Goal: Information Seeking & Learning: Find specific fact

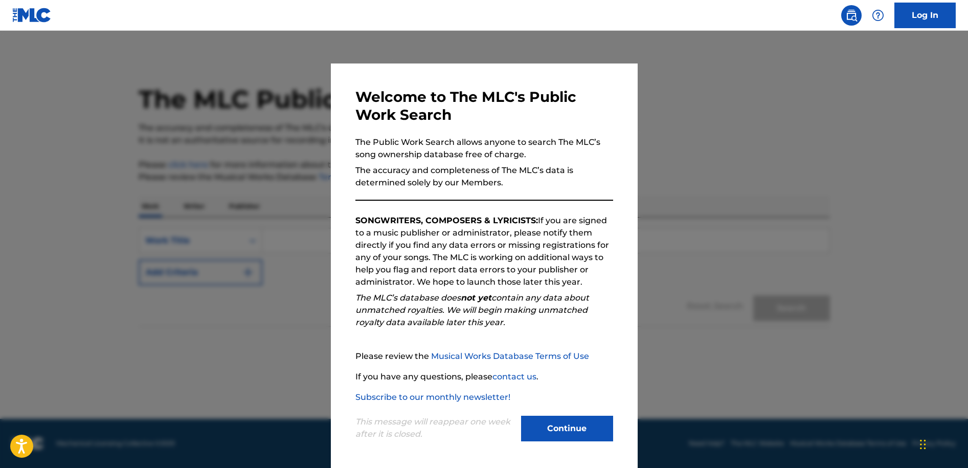
click at [564, 436] on button "Continue" at bounding box center [567, 428] width 92 height 26
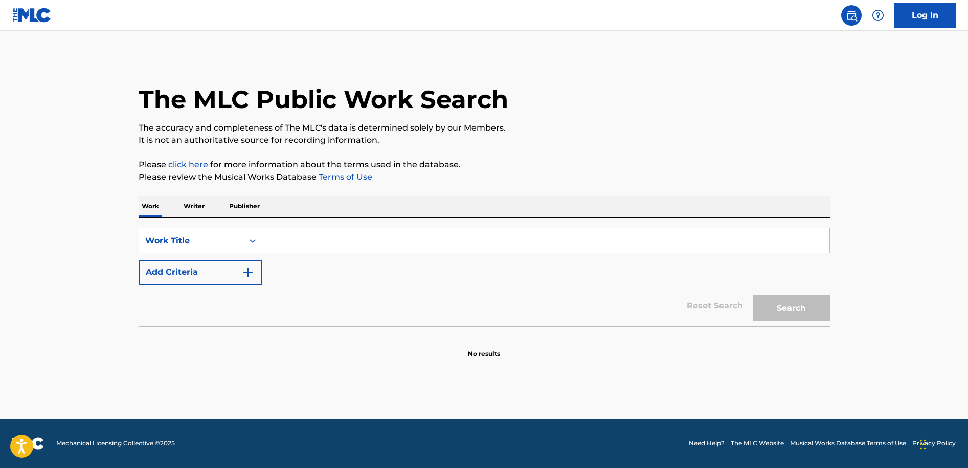
click at [327, 245] on input "Search Form" at bounding box center [545, 240] width 567 height 25
click at [195, 208] on p "Writer" at bounding box center [194, 205] width 27 height 21
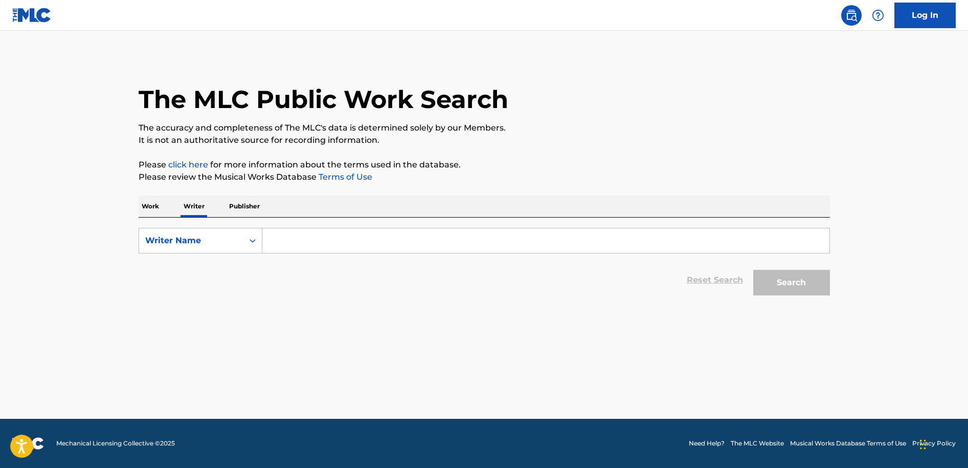
click at [297, 238] on input "Search Form" at bounding box center [545, 240] width 567 height 25
type input "jhin"
click at [754, 270] on button "Search" at bounding box center [792, 283] width 77 height 26
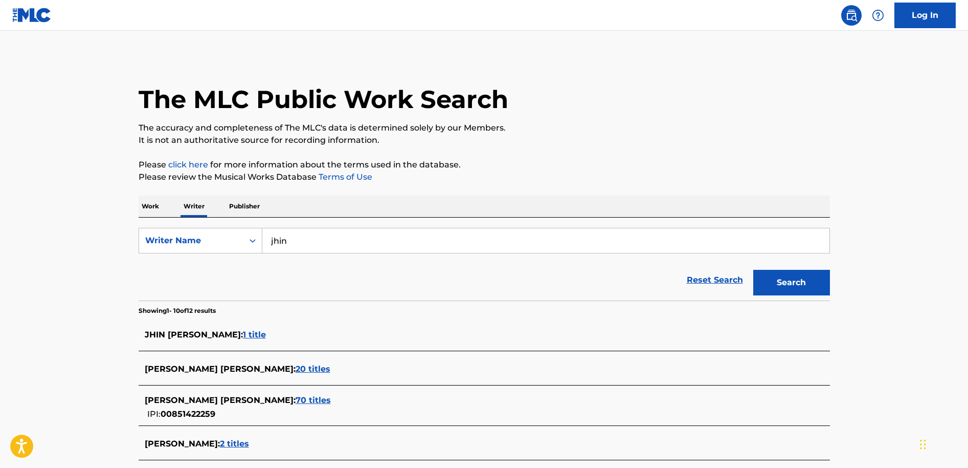
click at [74, 315] on main "The MLC Public Work Search The accuracy and completeness of The MLC's data is d…" at bounding box center [484, 392] width 968 height 722
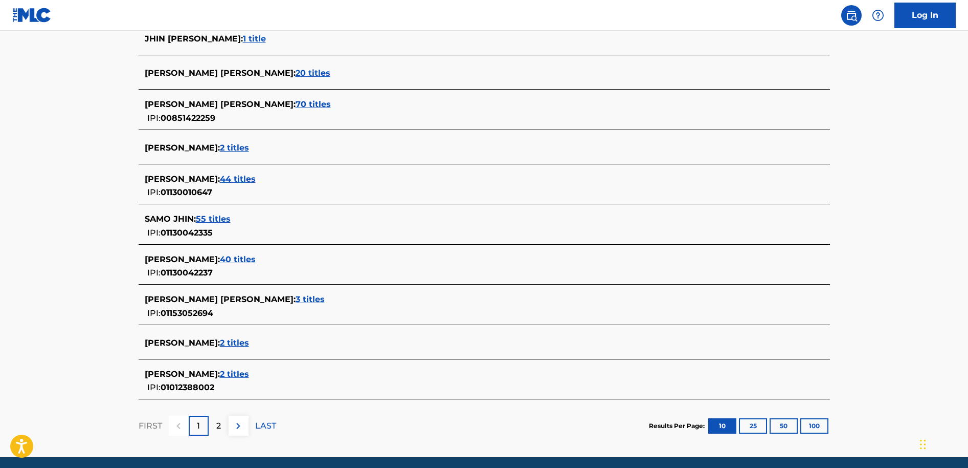
scroll to position [306, 0]
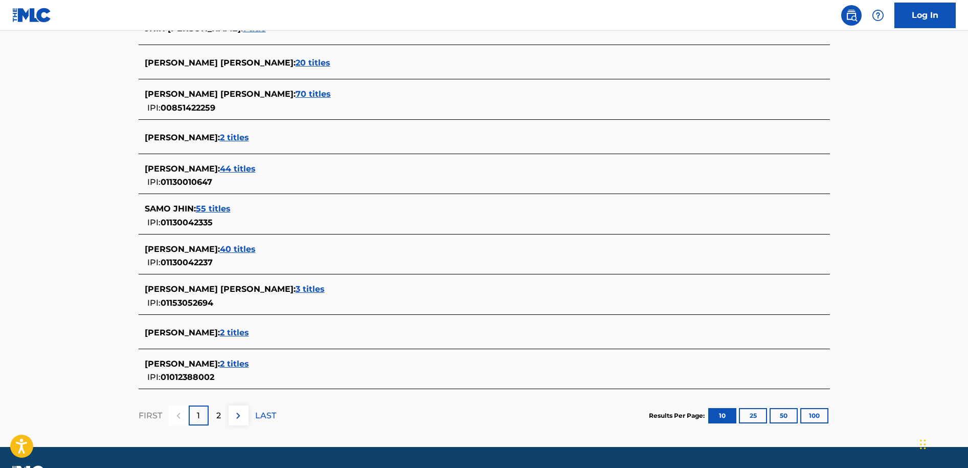
click at [220, 360] on span "2 titles" at bounding box center [234, 364] width 29 height 10
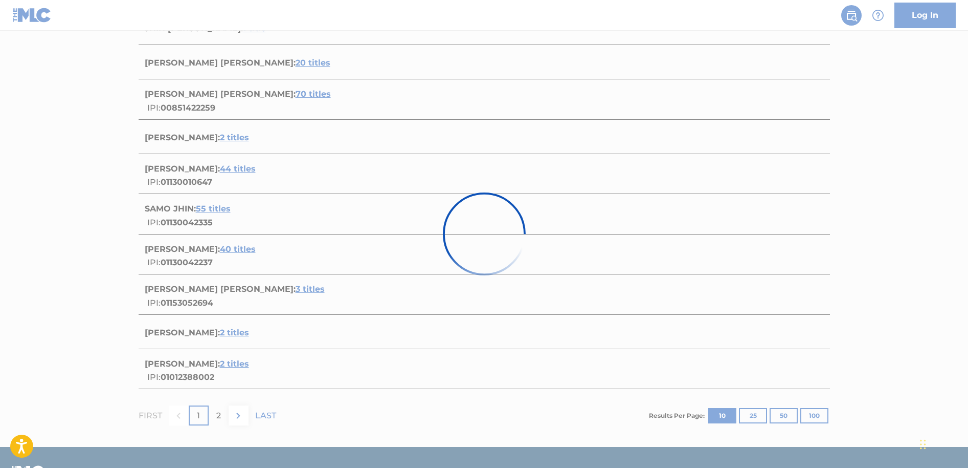
scroll to position [138, 0]
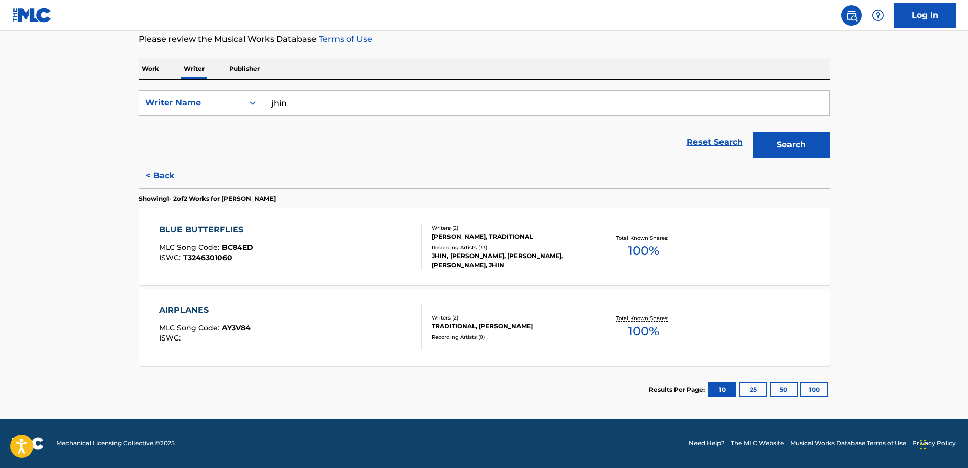
click at [599, 258] on div "Total Known Shares: 100 %" at bounding box center [643, 246] width 115 height 31
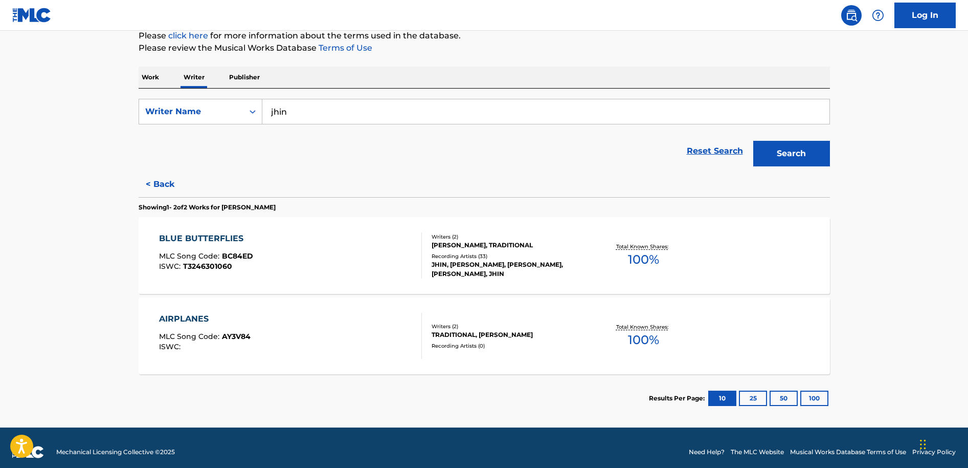
scroll to position [138, 0]
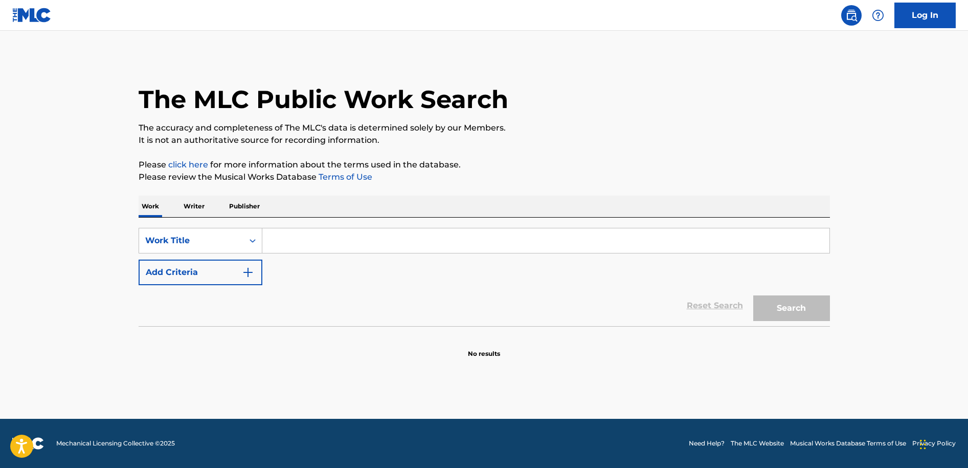
click at [198, 208] on p "Writer" at bounding box center [194, 205] width 27 height 21
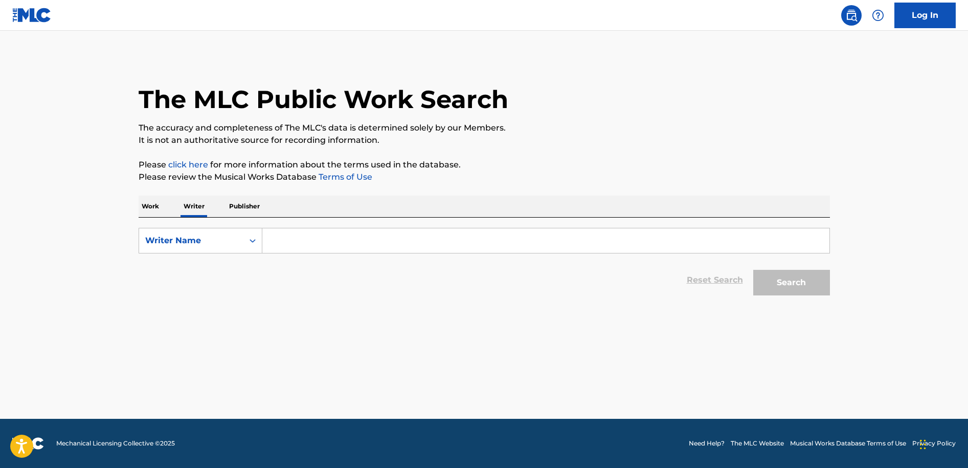
click at [309, 246] on input "Search Form" at bounding box center [545, 240] width 567 height 25
type input "jhin"
click at [754, 270] on button "Search" at bounding box center [792, 283] width 77 height 26
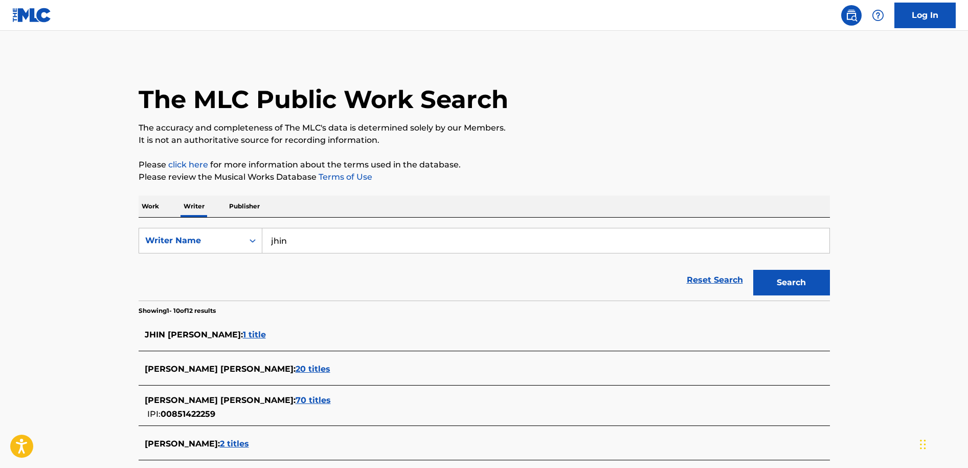
click at [113, 328] on main "The MLC Public Work Search The accuracy and completeness of The MLC's data is d…" at bounding box center [484, 392] width 968 height 722
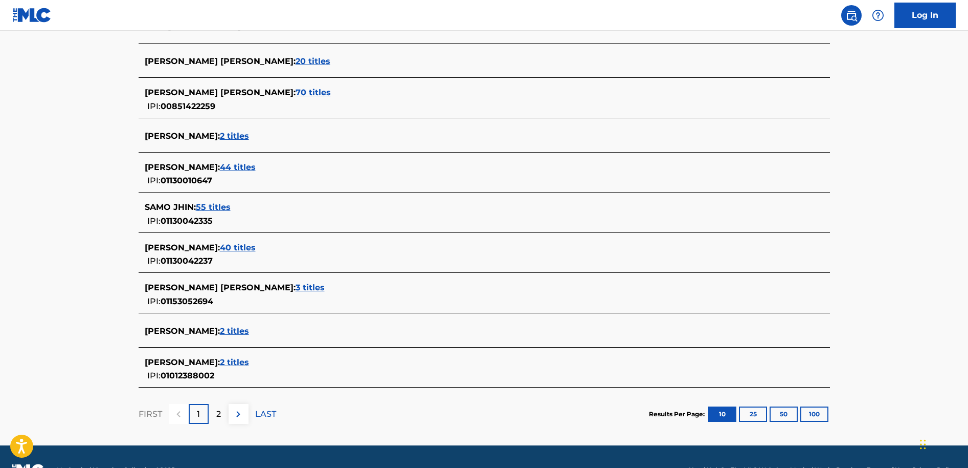
scroll to position [310, 0]
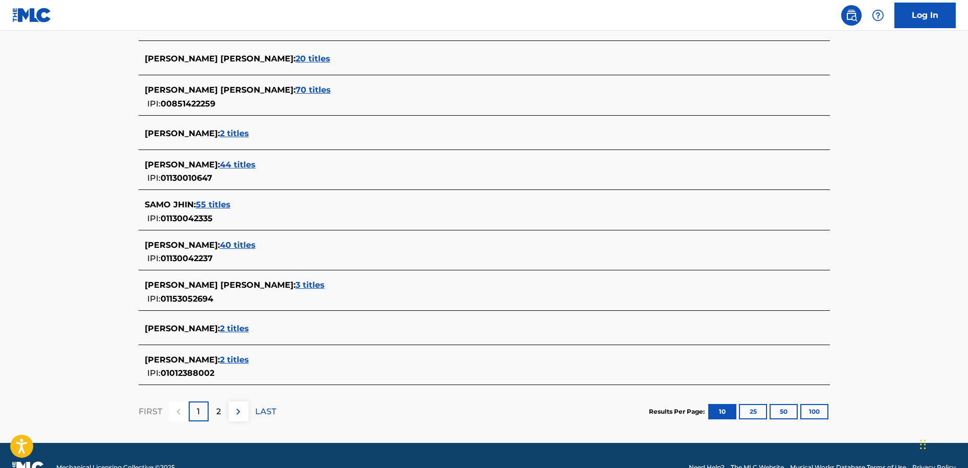
click at [296, 283] on span "3 titles" at bounding box center [310, 285] width 29 height 10
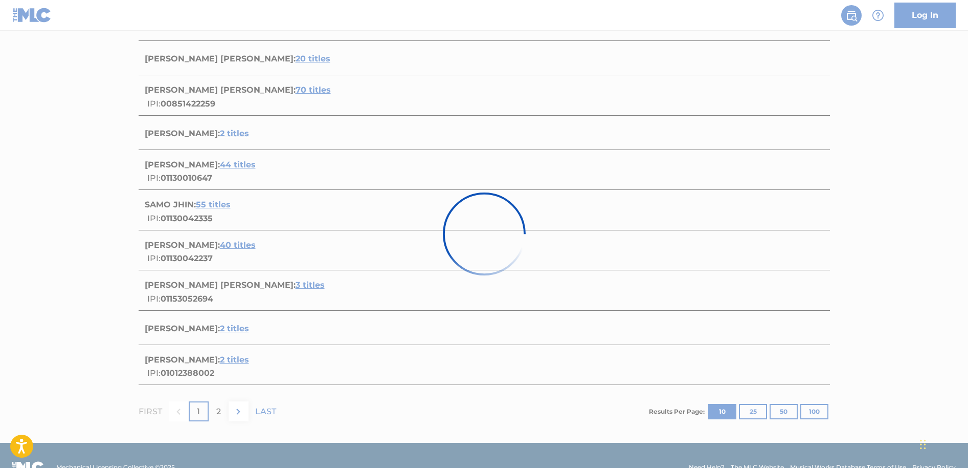
scroll to position [218, 0]
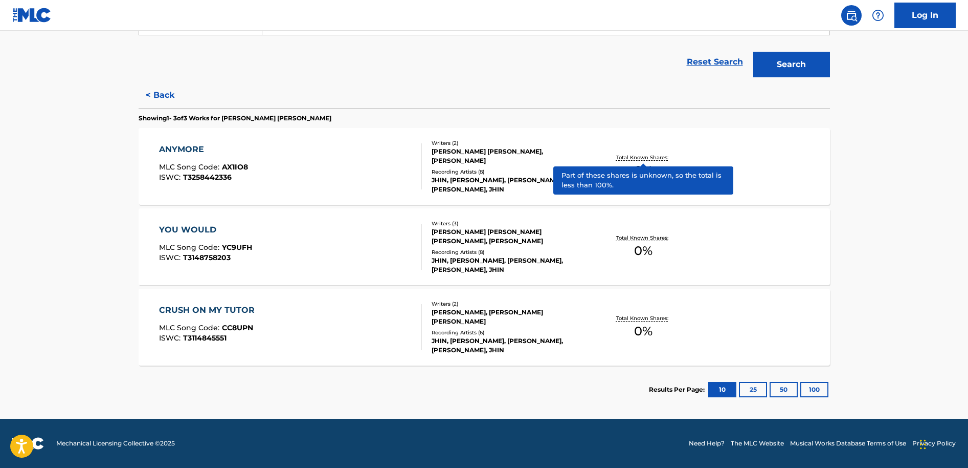
click at [660, 158] on p "Total Known Shares:" at bounding box center [643, 157] width 55 height 8
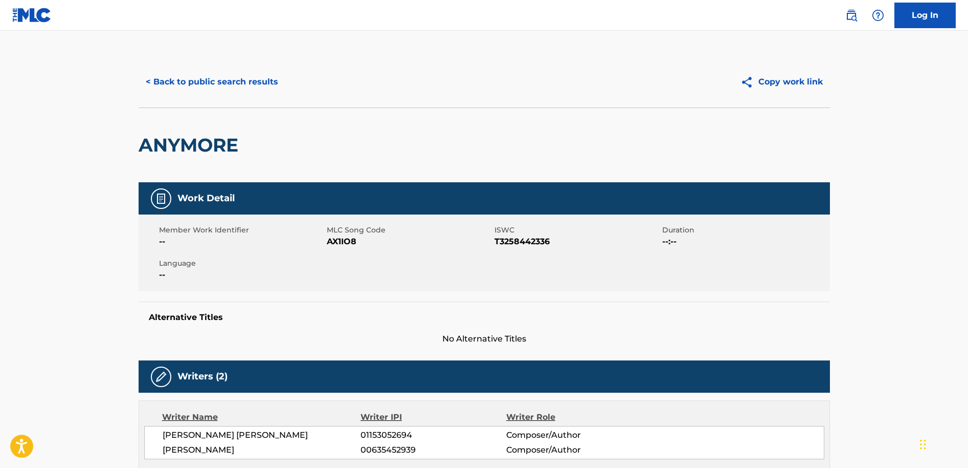
click at [205, 79] on button "< Back to public search results" at bounding box center [212, 82] width 147 height 26
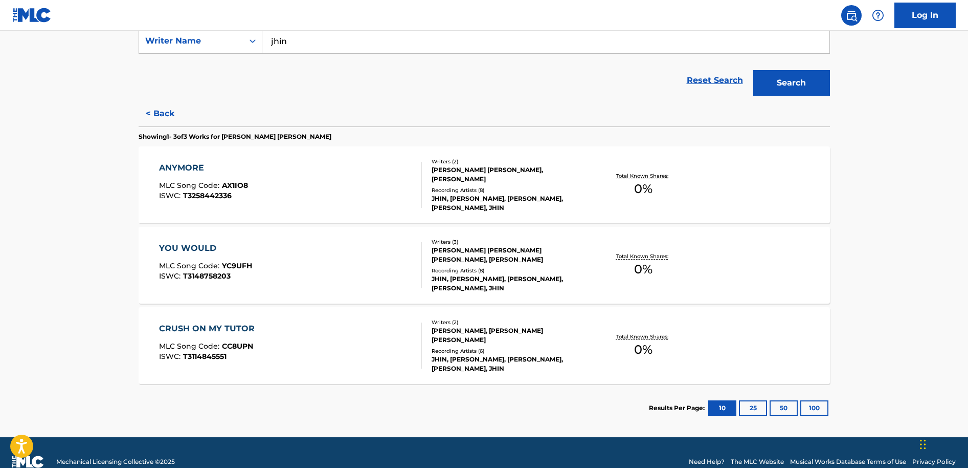
scroll to position [200, 0]
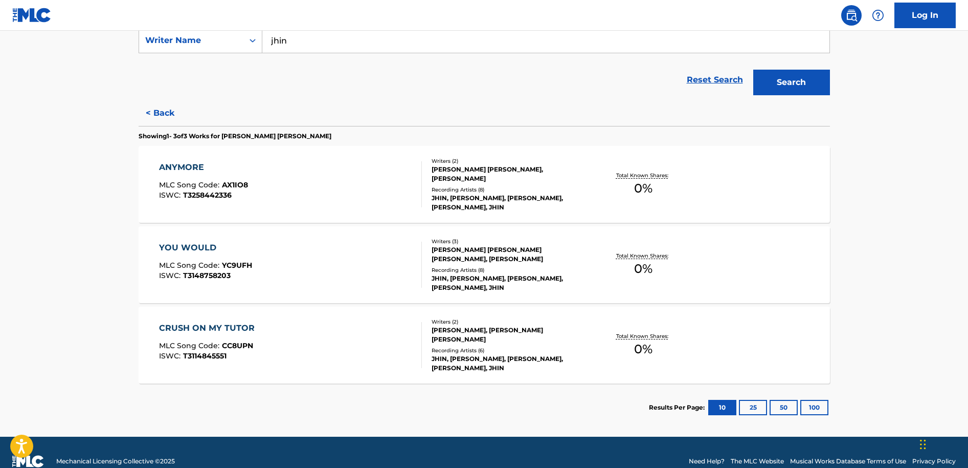
click at [314, 75] on div "Reset Search Search" at bounding box center [485, 79] width 692 height 41
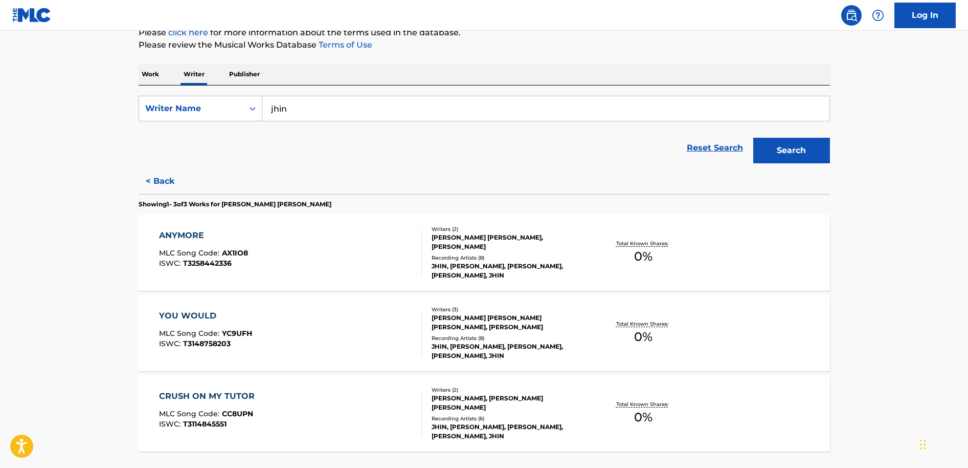
scroll to position [115, 0]
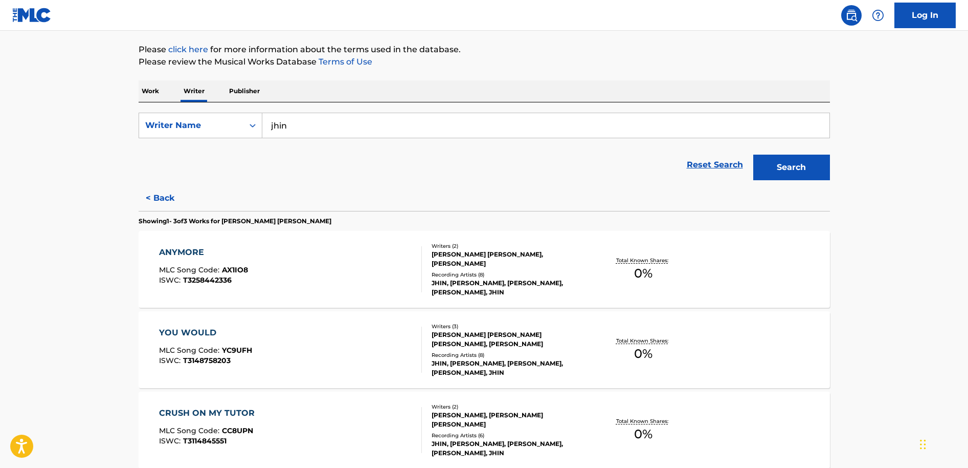
click at [801, 164] on button "Search" at bounding box center [792, 168] width 77 height 26
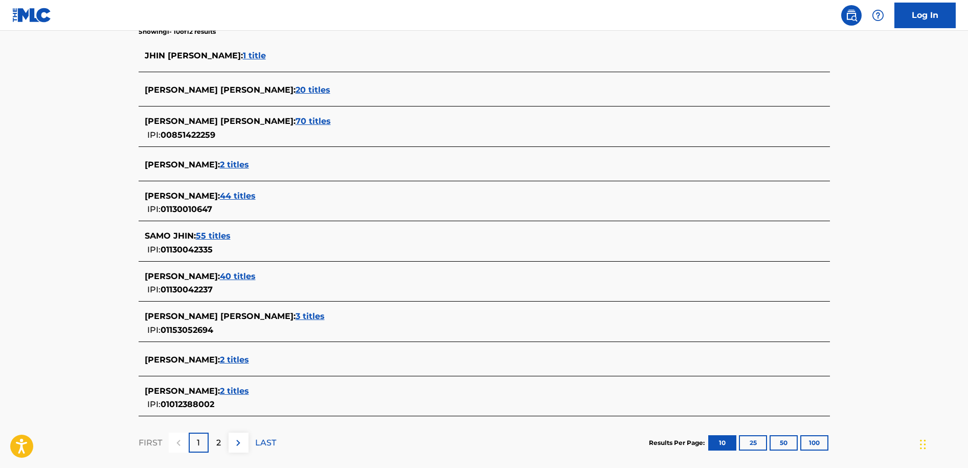
scroll to position [318, 0]
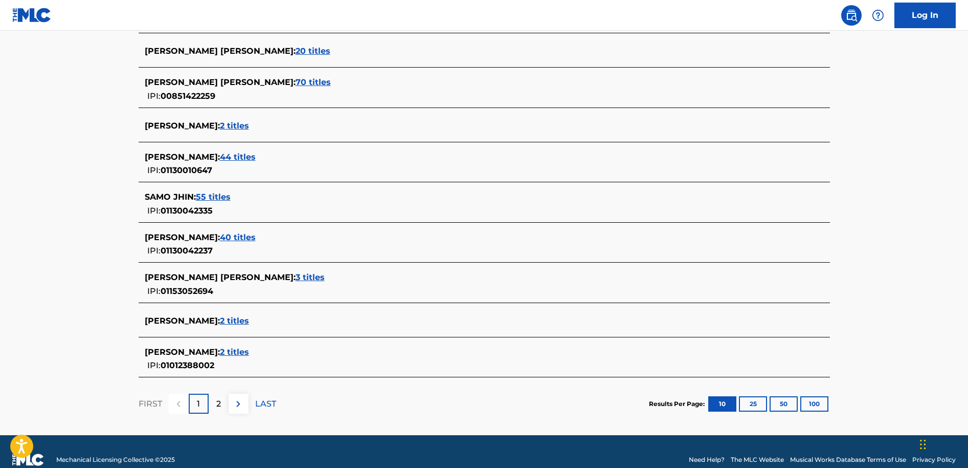
click at [220, 350] on span "2 titles" at bounding box center [234, 352] width 29 height 10
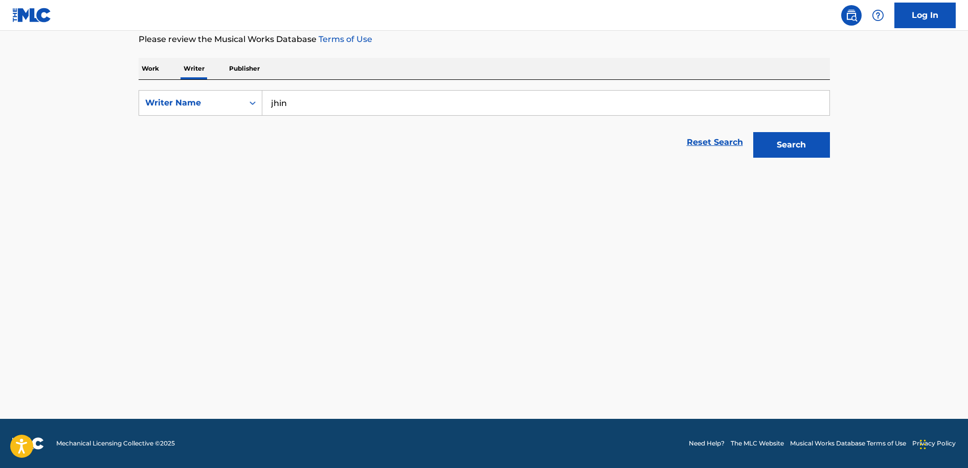
scroll to position [138, 0]
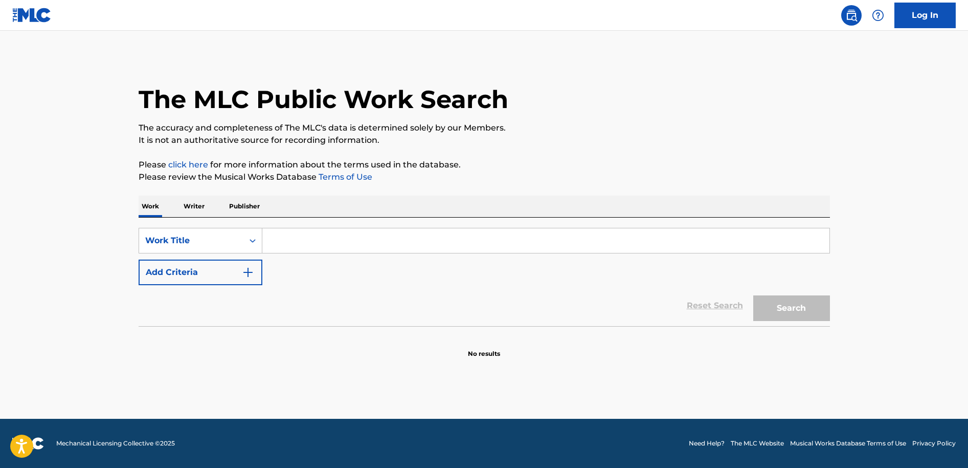
click at [348, 237] on input "Search Form" at bounding box center [545, 240] width 567 height 25
type input "jhin"
click at [754, 295] on button "Search" at bounding box center [792, 308] width 77 height 26
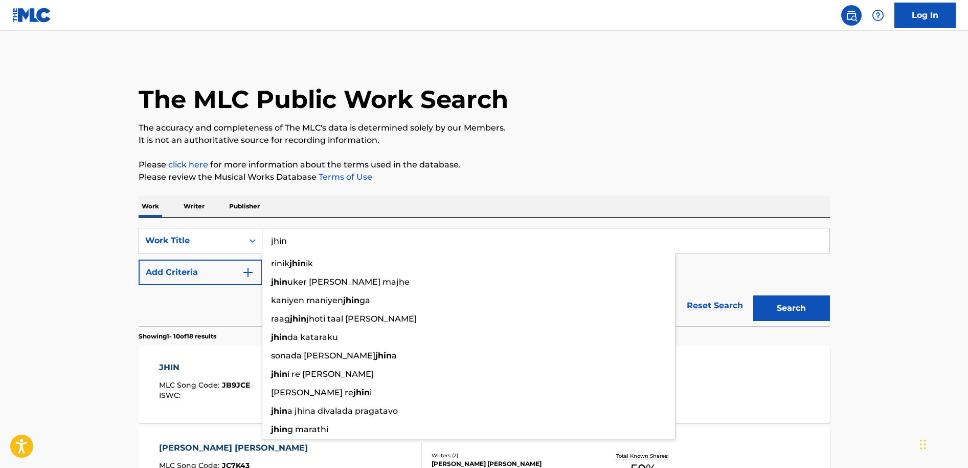
click at [196, 208] on p "Writer" at bounding box center [194, 205] width 27 height 21
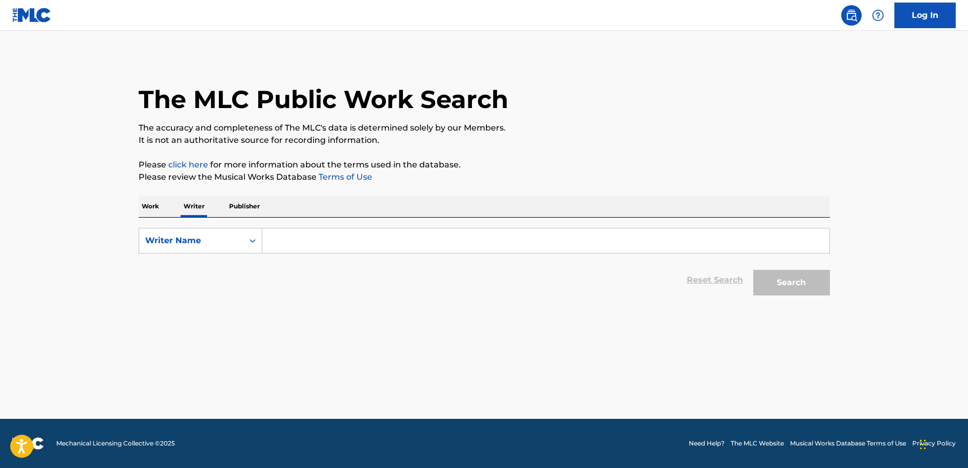
click at [562, 245] on input "Search Form" at bounding box center [545, 240] width 567 height 25
type input "jhin"
click at [754, 270] on button "Search" at bounding box center [792, 283] width 77 height 26
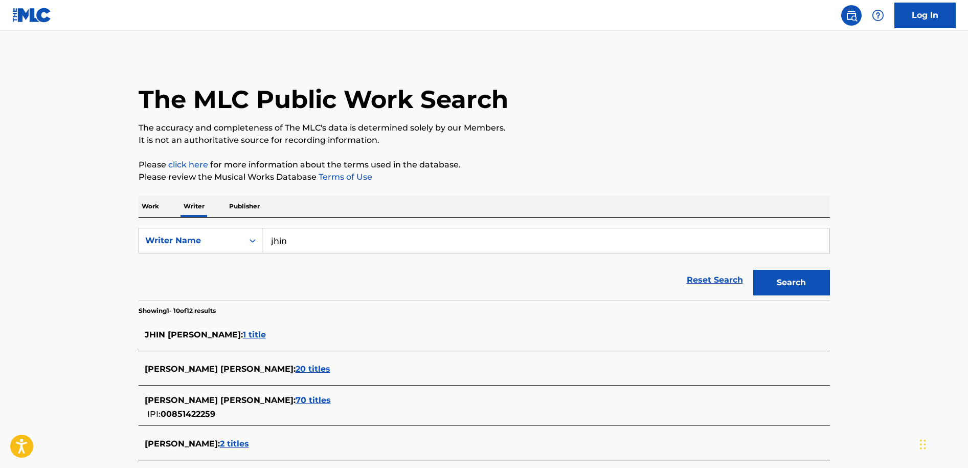
click at [736, 129] on p "The accuracy and completeness of The MLC's data is determined solely by our Mem…" at bounding box center [485, 128] width 692 height 12
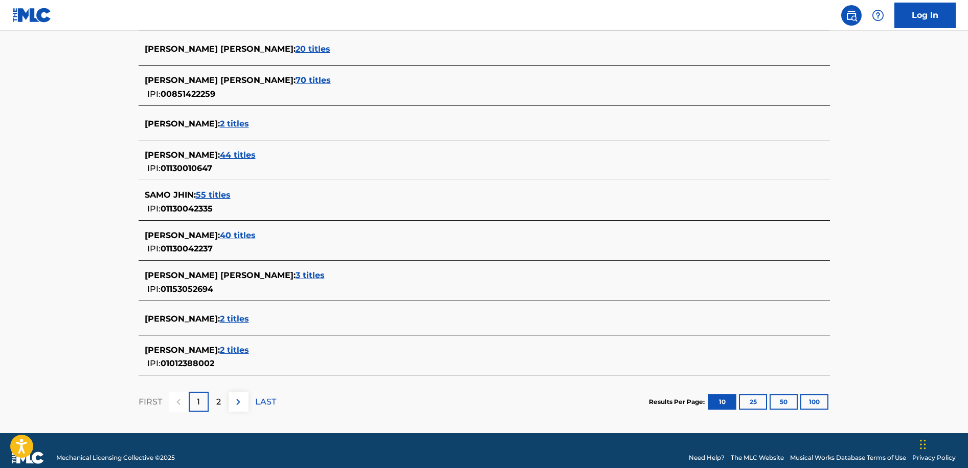
scroll to position [334, 0]
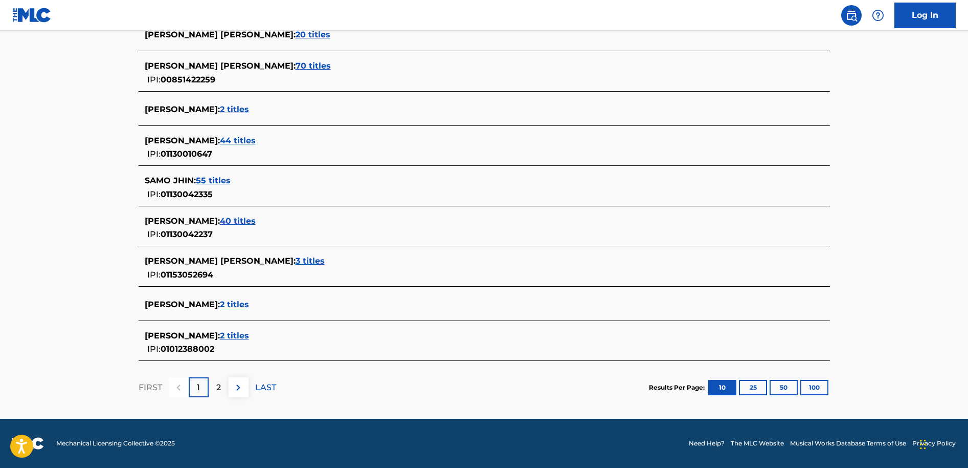
click at [219, 389] on p "2" at bounding box center [218, 387] width 5 height 12
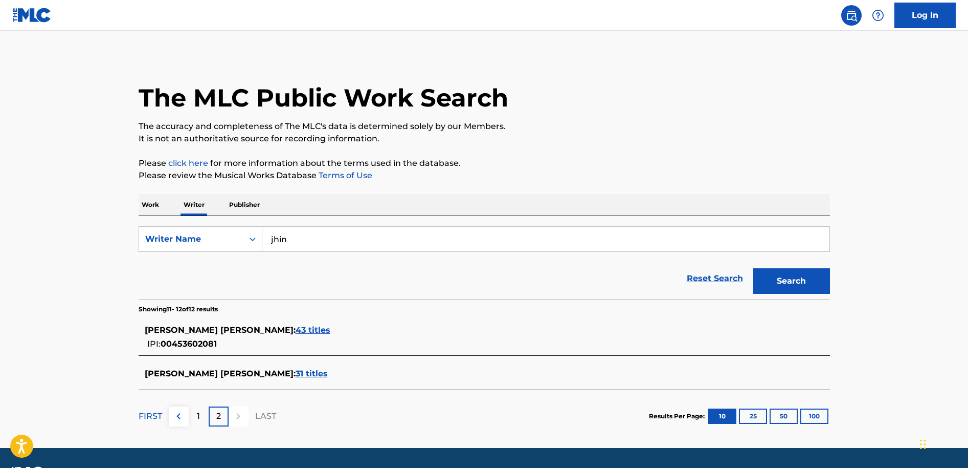
scroll to position [2, 0]
click at [198, 415] on p "1" at bounding box center [198, 415] width 3 height 12
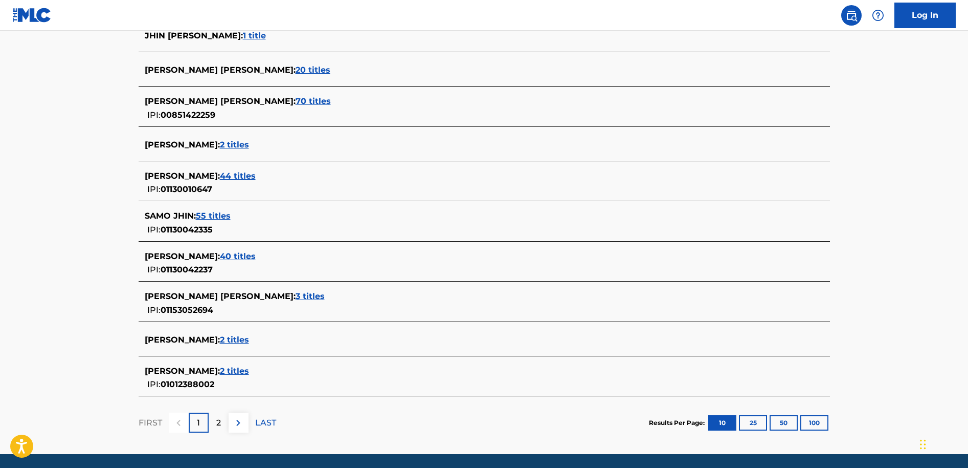
scroll to position [305, 0]
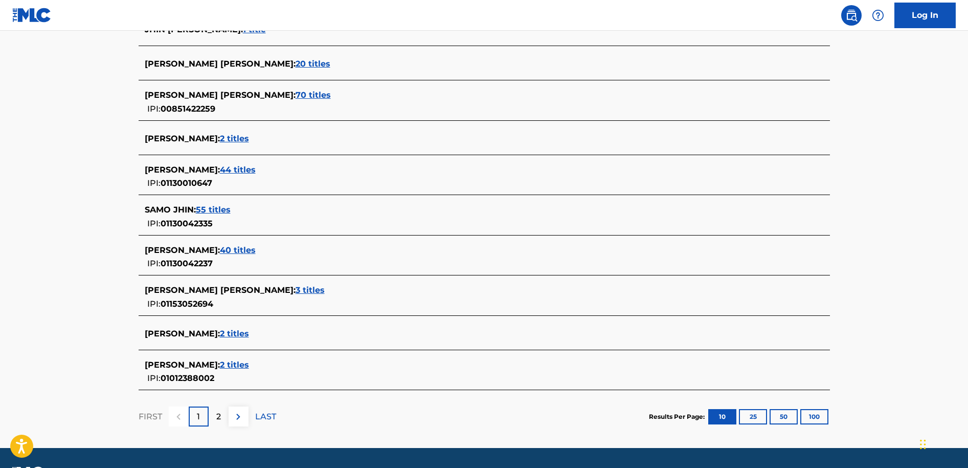
click at [222, 363] on span "2 titles" at bounding box center [234, 365] width 29 height 10
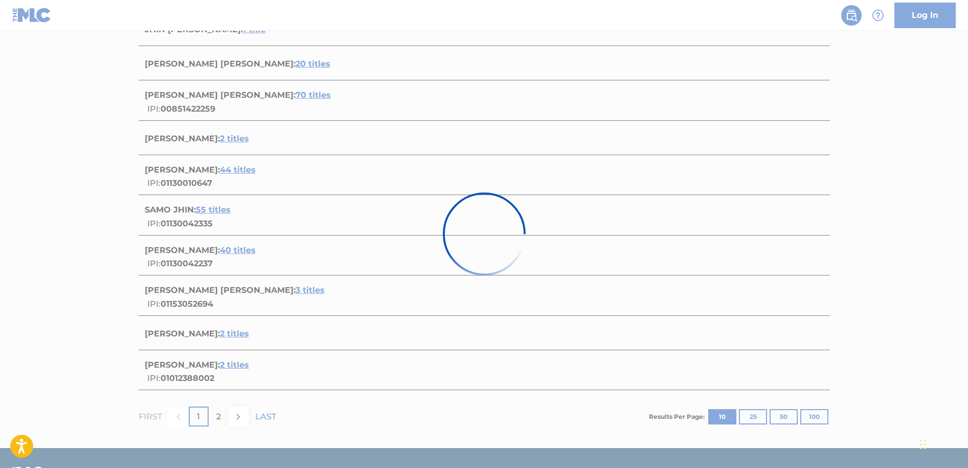
scroll to position [138, 0]
